Goal: Check status: Check status

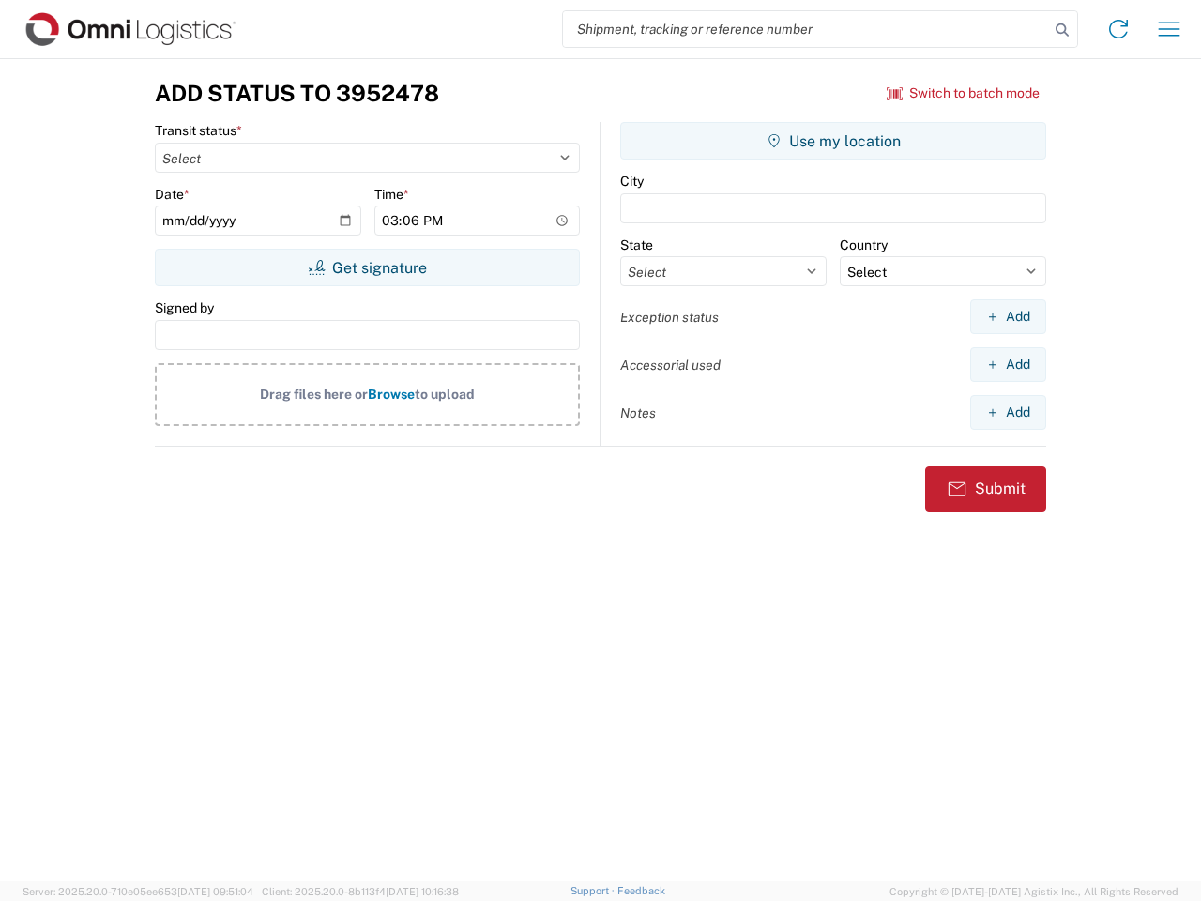
click at [806, 29] on input "search" at bounding box center [806, 29] width 486 height 36
click at [1062, 30] on icon at bounding box center [1062, 30] width 26 height 26
click at [1118, 29] on icon at bounding box center [1118, 29] width 30 height 30
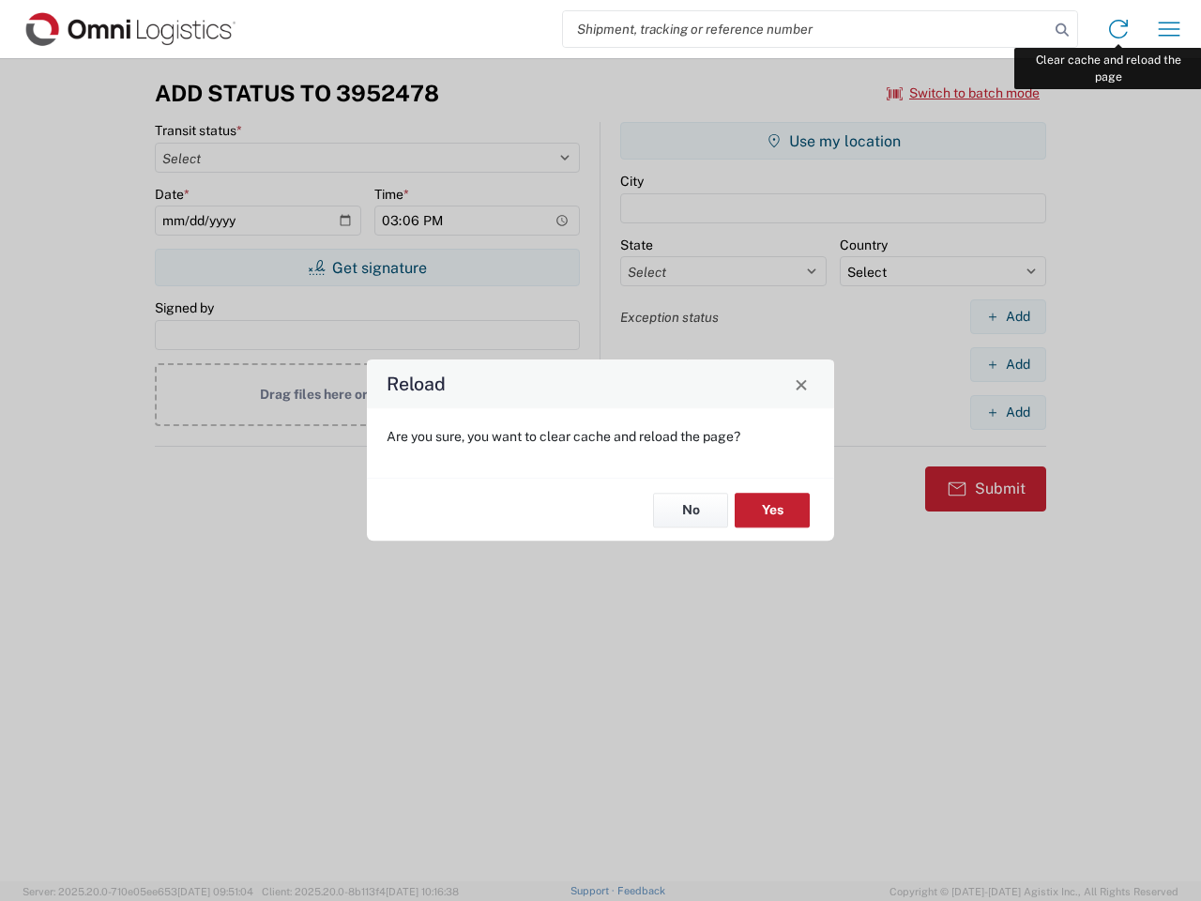
click at [1169, 29] on div "Reload Are you sure, you want to clear cache and reload the page? No Yes" at bounding box center [600, 450] width 1201 height 901
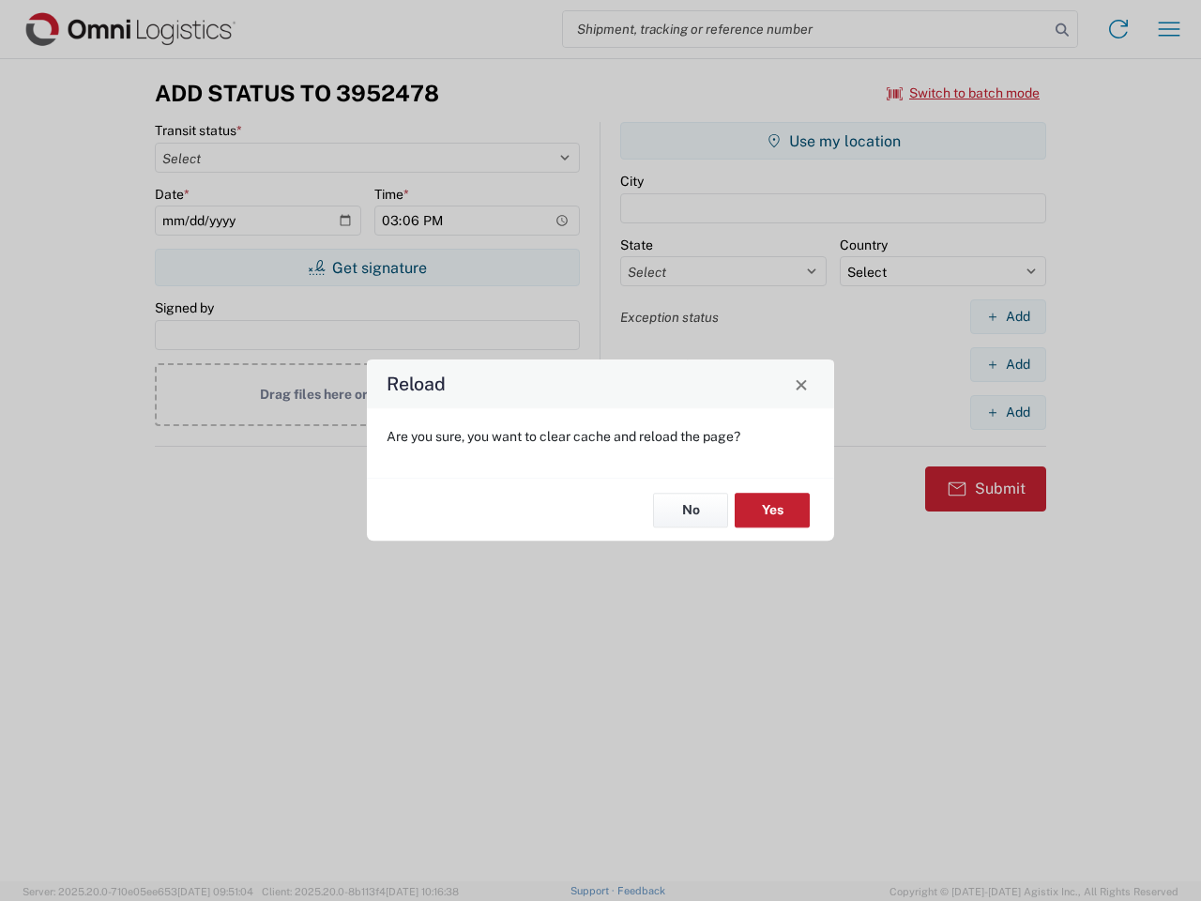
click at [963, 93] on div "Reload Are you sure, you want to clear cache and reload the page? No Yes" at bounding box center [600, 450] width 1201 height 901
click at [367, 267] on div "Reload Are you sure, you want to clear cache and reload the page? No Yes" at bounding box center [600, 450] width 1201 height 901
click at [833, 141] on div "Reload Are you sure, you want to clear cache and reload the page? No Yes" at bounding box center [600, 450] width 1201 height 901
click at [1008, 316] on div "Reload Are you sure, you want to clear cache and reload the page? No Yes" at bounding box center [600, 450] width 1201 height 901
click at [1008, 364] on div "Reload Are you sure, you want to clear cache and reload the page? No Yes" at bounding box center [600, 450] width 1201 height 901
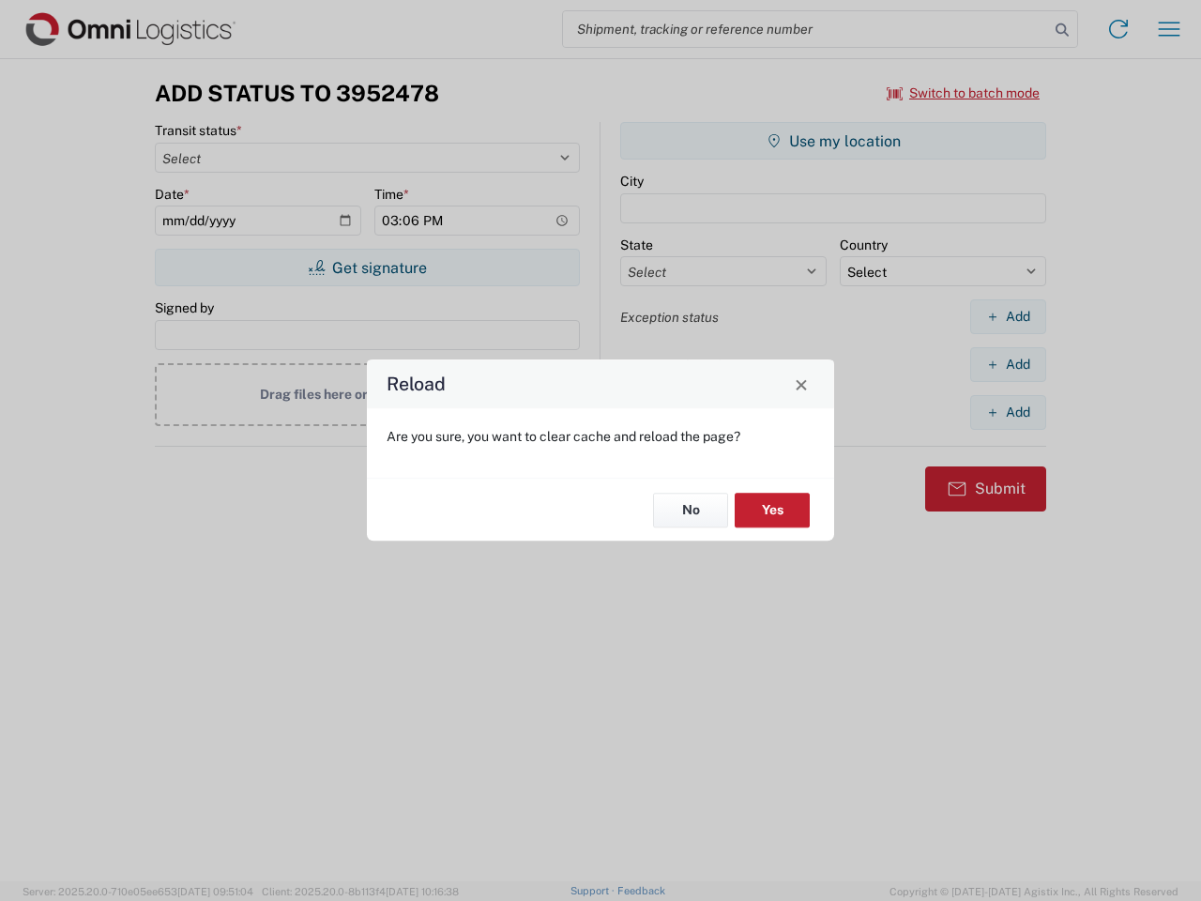
click at [1008, 412] on div "Reload Are you sure, you want to clear cache and reload the page? No Yes" at bounding box center [600, 450] width 1201 height 901
